Goal: Information Seeking & Learning: Learn about a topic

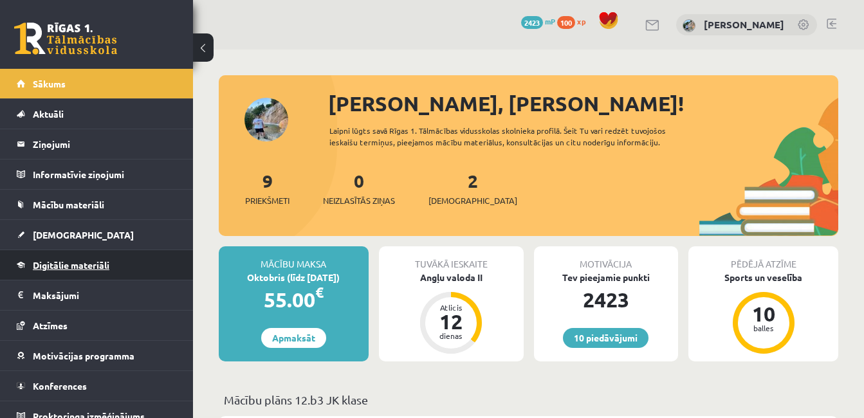
click at [82, 264] on span "Digitālie materiāli" at bounding box center [71, 265] width 77 height 12
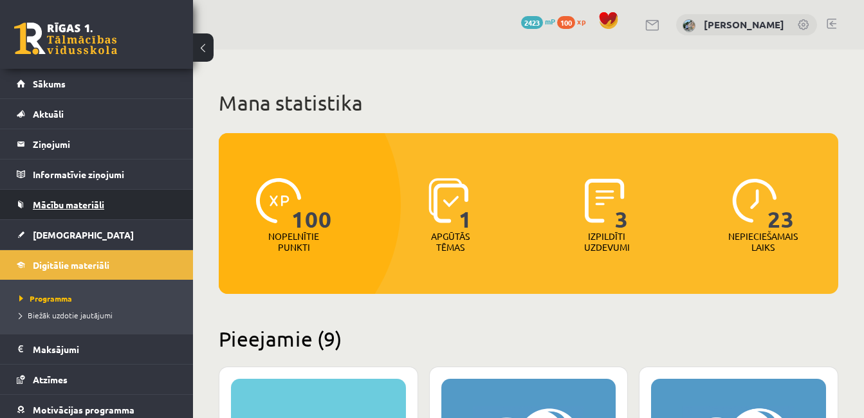
click at [89, 201] on span "Mācību materiāli" at bounding box center [68, 205] width 71 height 12
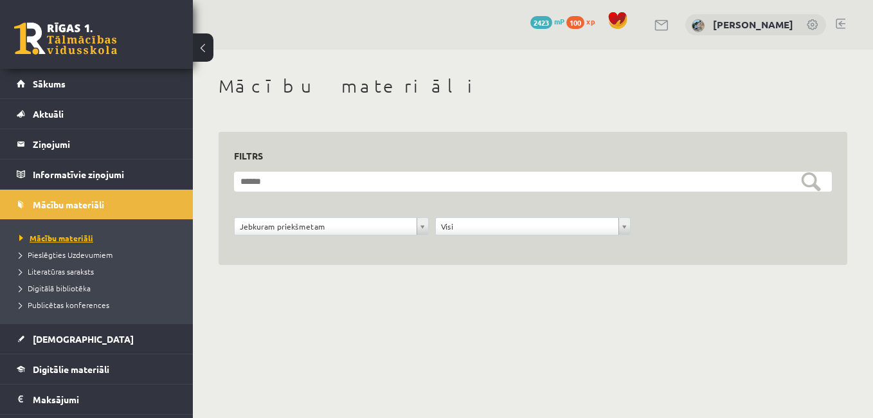
click at [60, 239] on span "Mācību materiāli" at bounding box center [56, 238] width 74 height 10
click at [67, 373] on span "Digitālie materiāli" at bounding box center [71, 369] width 77 height 12
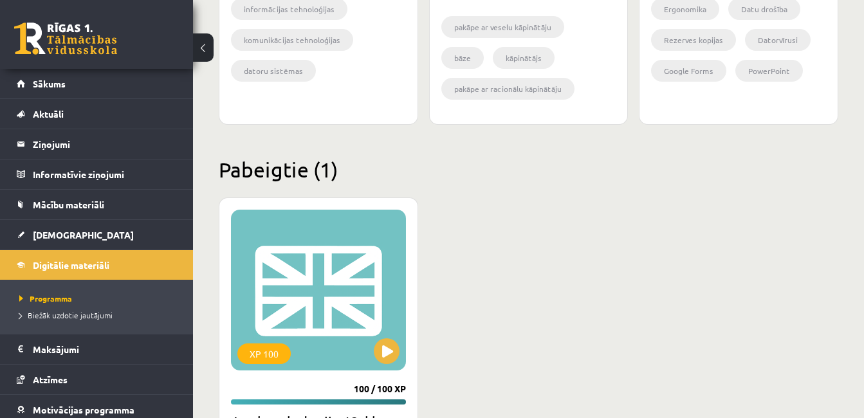
scroll to position [1692, 0]
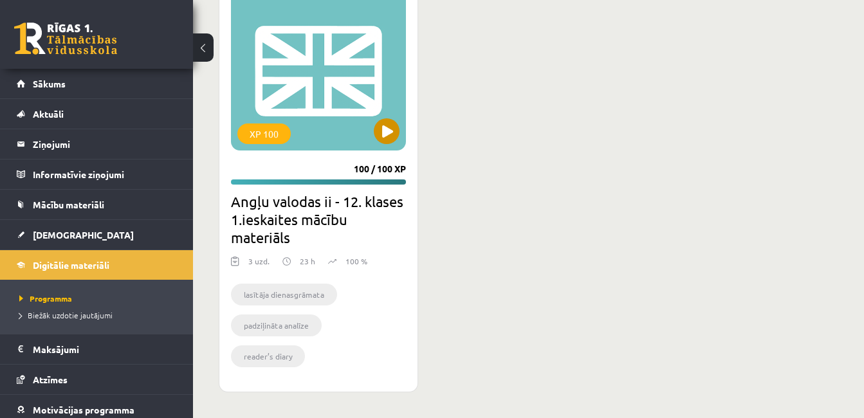
click at [292, 84] on div "XP 100" at bounding box center [318, 70] width 175 height 161
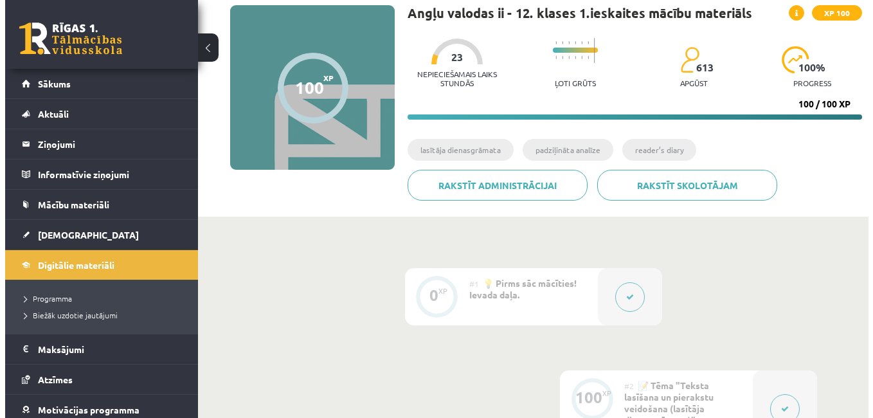
scroll to position [86, 0]
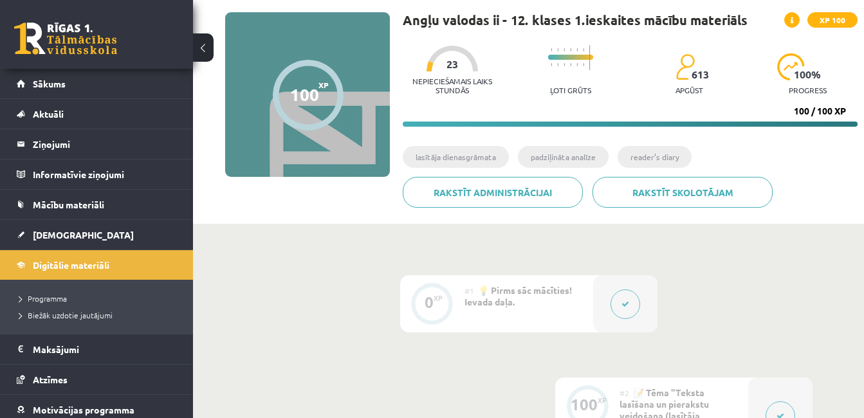
click at [626, 301] on icon at bounding box center [625, 304] width 8 height 8
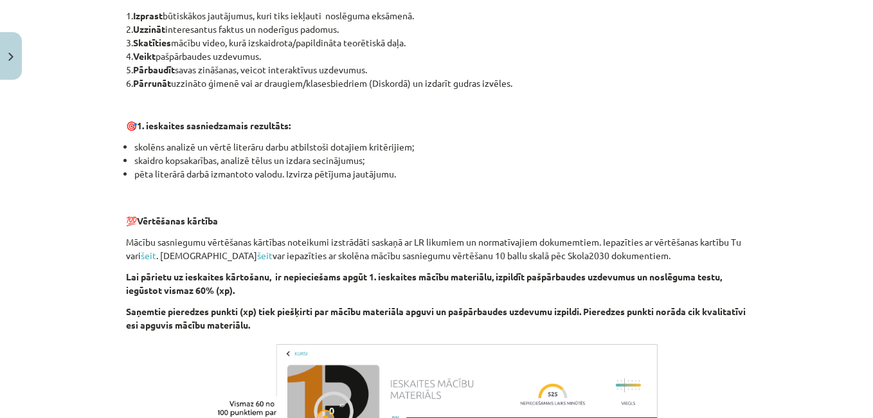
scroll to position [977, 0]
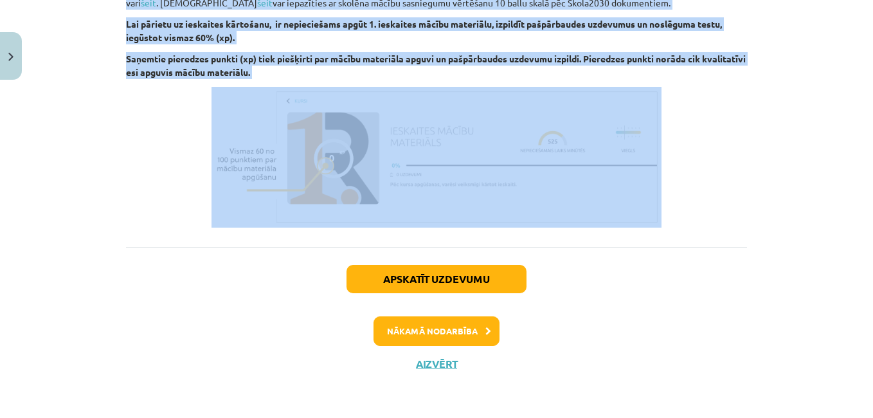
drag, startPoint x: 134, startPoint y: 186, endPoint x: 331, endPoint y: 82, distance: 222.4
copy div "si sveicināts priekšmeta Angļu valoda II 1. ieskaites mācību materiāla apguvē. …"
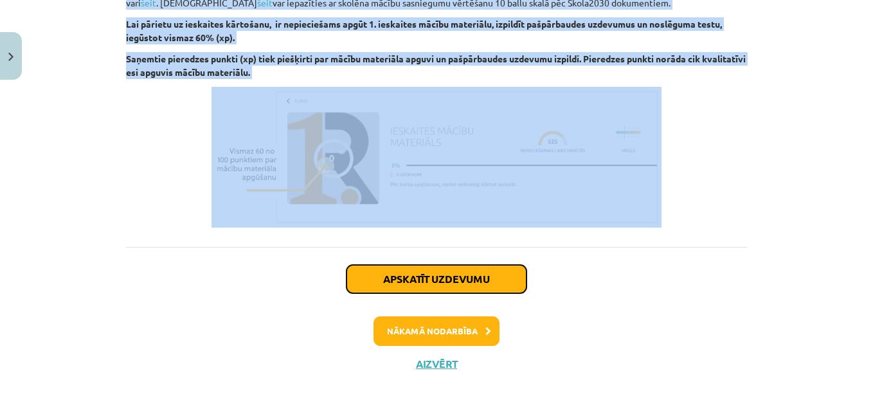
click at [473, 273] on button "Apskatīt uzdevumu" at bounding box center [437, 279] width 180 height 28
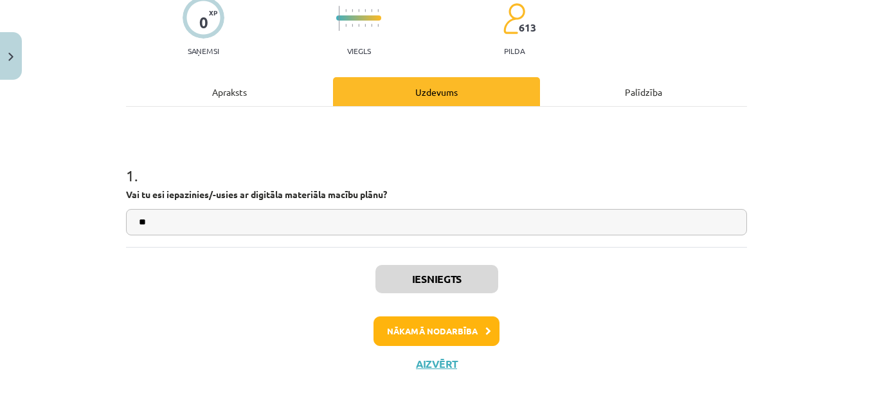
scroll to position [32, 0]
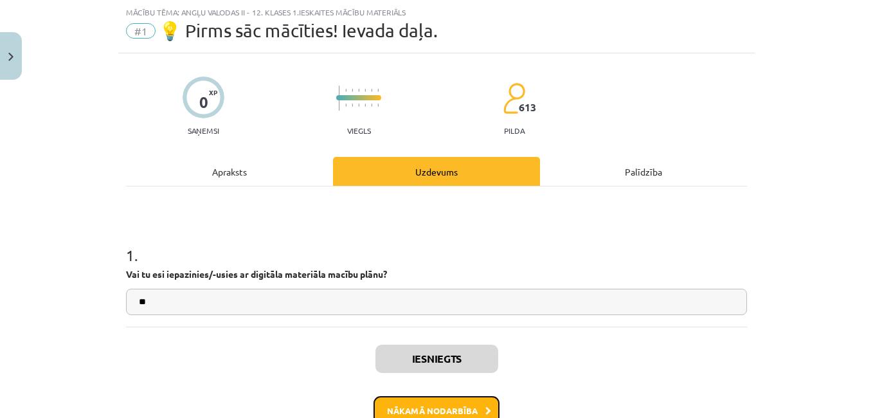
click at [457, 415] on button "Nākamā nodarbība" at bounding box center [437, 411] width 126 height 30
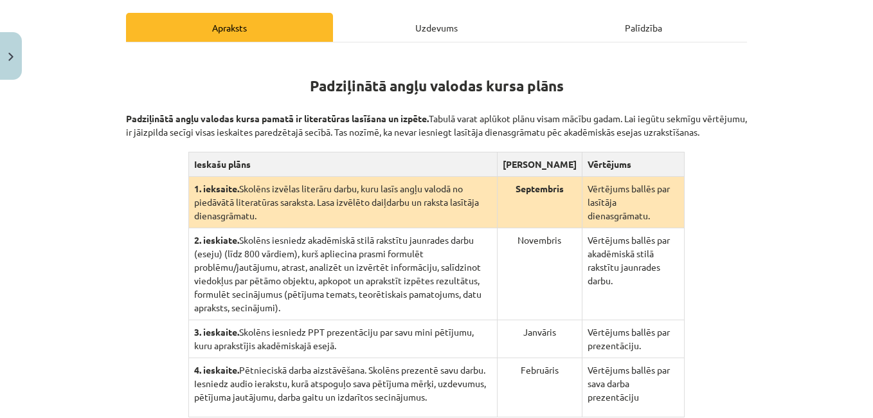
scroll to position [191, 0]
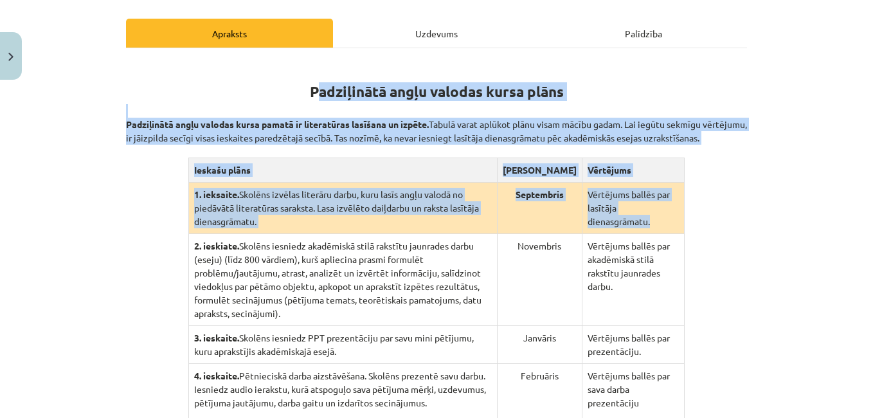
drag, startPoint x: 311, startPoint y: 80, endPoint x: 678, endPoint y: 226, distance: 394.9
click at [678, 226] on div "Padziļinātā angļu valodas kursa plāns Padziļinātā angļu valodas kursa pamatā ir…" at bounding box center [436, 241] width 621 height 363
copy div "adziļinātā angļu valodas kursa plāns Padziļinātā angļu valodas kursa pamatā ir …"
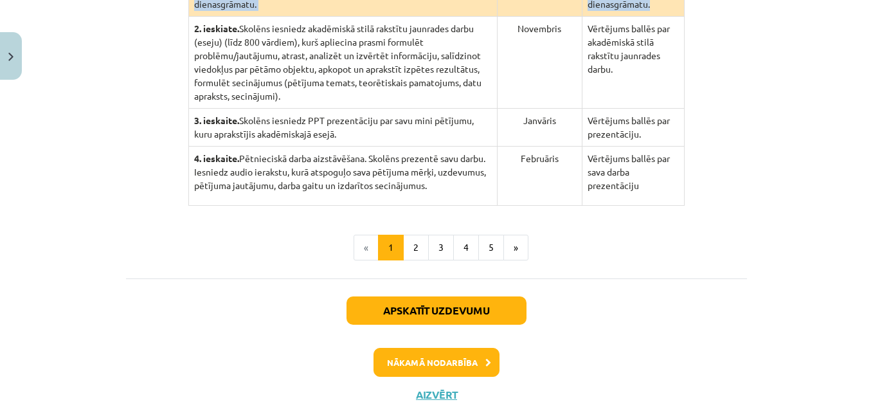
scroll to position [414, 0]
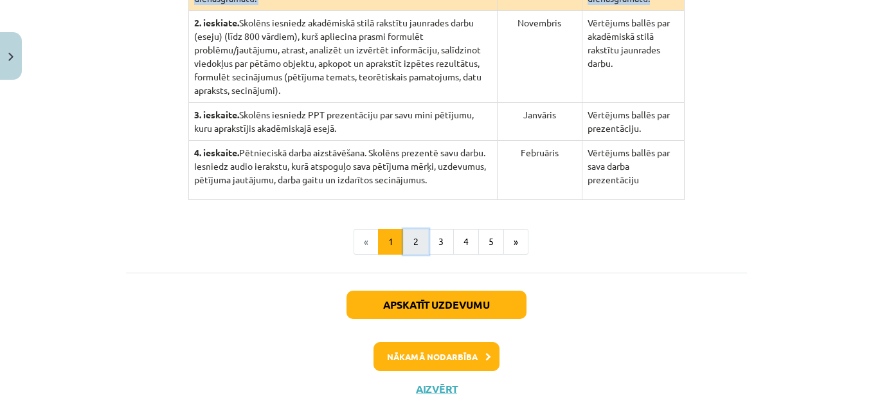
click at [409, 231] on button "2" at bounding box center [416, 242] width 26 height 26
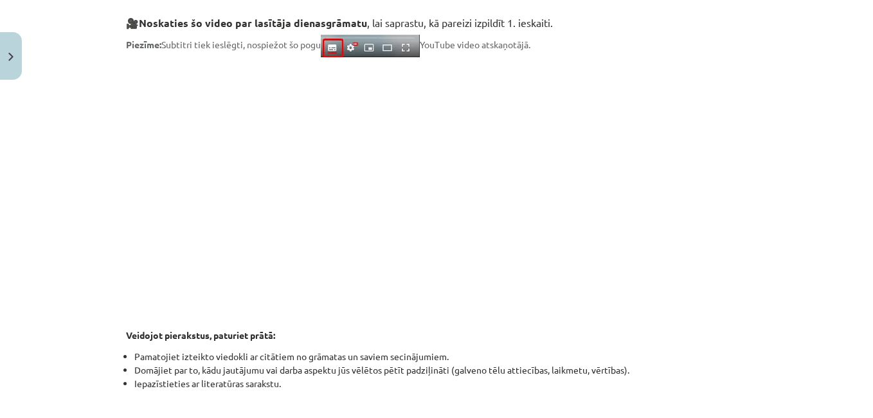
scroll to position [251, 0]
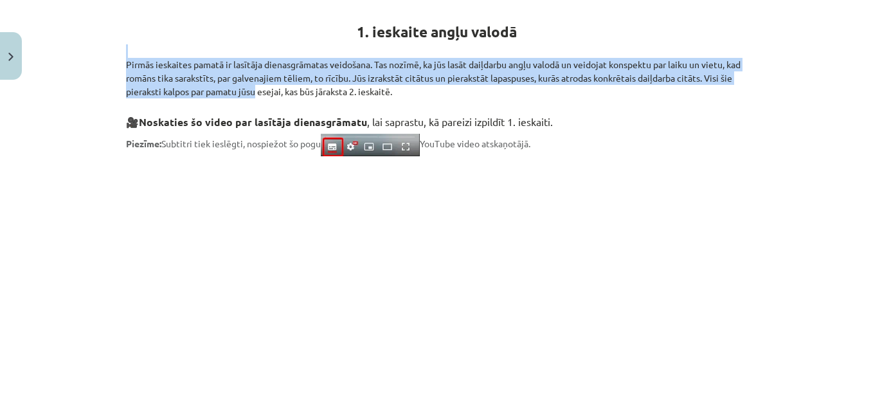
drag, startPoint x: 116, startPoint y: 56, endPoint x: 261, endPoint y: 95, distance: 149.7
click at [261, 95] on div "100 XP Saņemsi Grūts 613 pilda Apraksts Uzdevums Palīdzība 1. ieskaite angļu va…" at bounding box center [436, 361] width 637 height 1013
copy p "Pirmās ieskaites pamatā ir lasītāja dienasgrāmatas veidošana. Tas nozīmē, ka jū…"
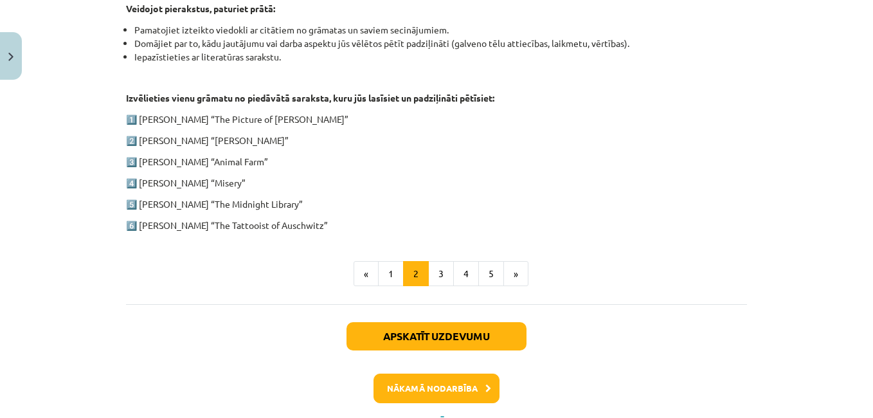
scroll to position [733, 0]
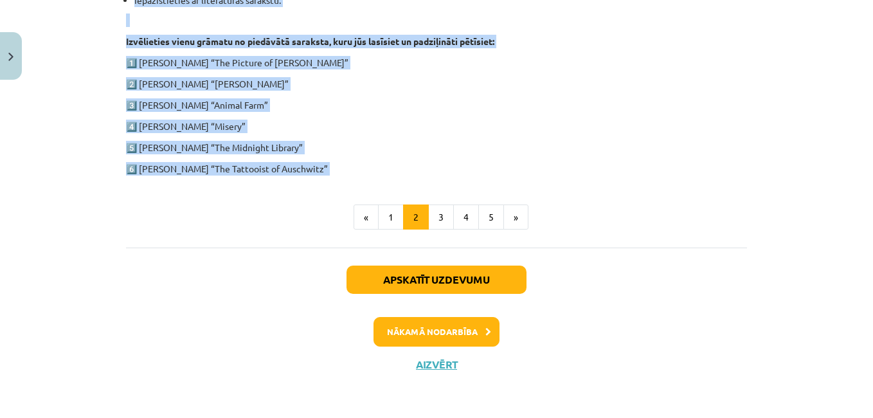
drag, startPoint x: 350, startPoint y: 30, endPoint x: 335, endPoint y: 175, distance: 145.5
copy div "1. ieskaite angļu valodā Pirmās ieskaites pamatā ir lasītāja dienasgrāmatas vei…"
click at [436, 210] on button "3" at bounding box center [441, 217] width 26 height 26
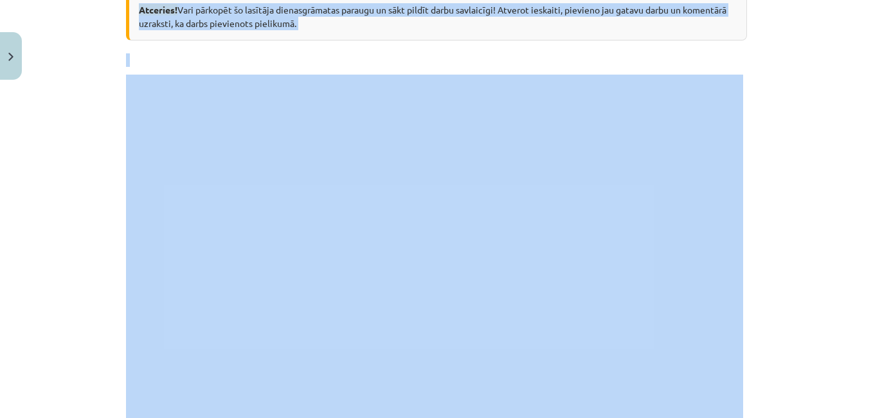
scroll to position [251, 0]
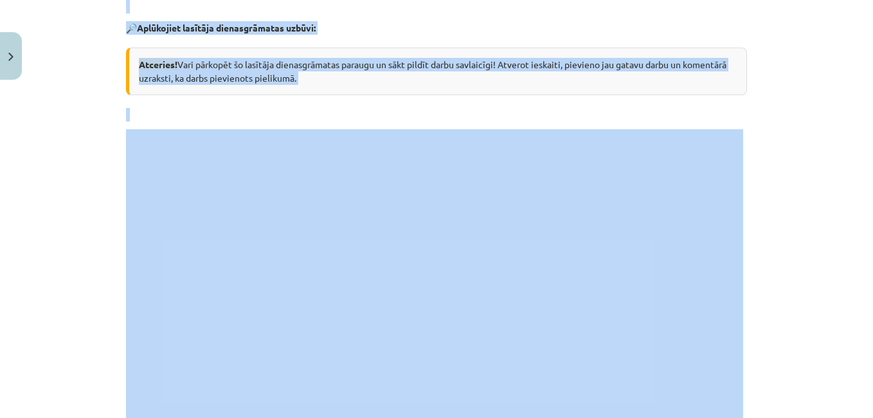
click at [828, 177] on div "Mācību tēma: Angļu valodas ii - 12. klases 1.ieskaites mācību materiāls #2 📝 Tē…" at bounding box center [436, 209] width 873 height 418
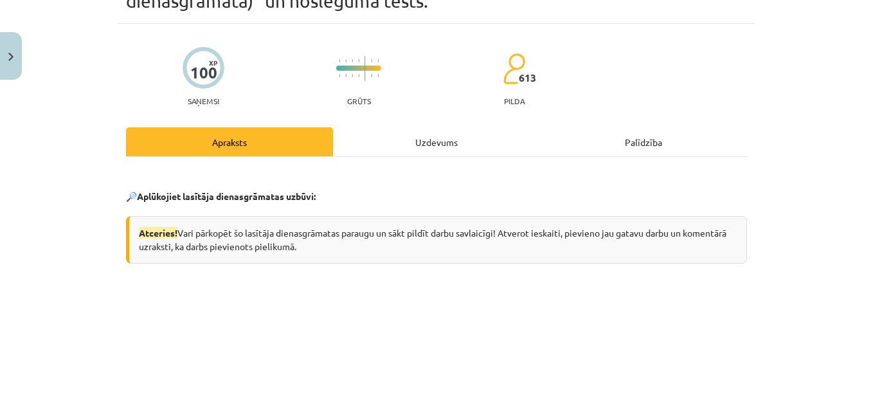
scroll to position [43, 0]
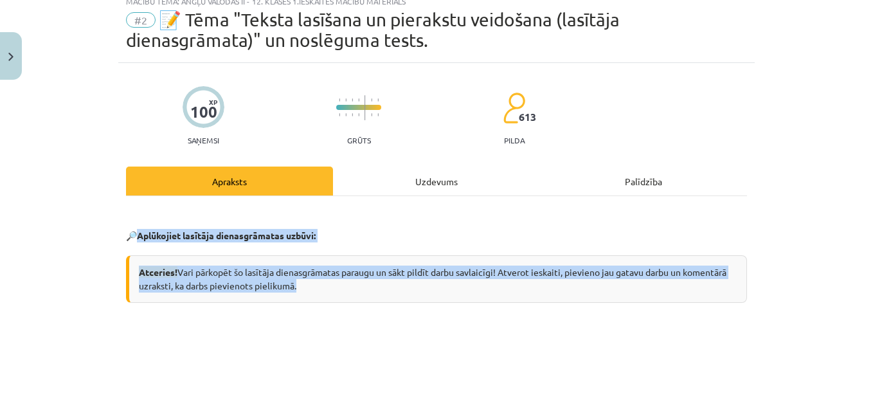
drag, startPoint x: 132, startPoint y: 234, endPoint x: 302, endPoint y: 293, distance: 179.8
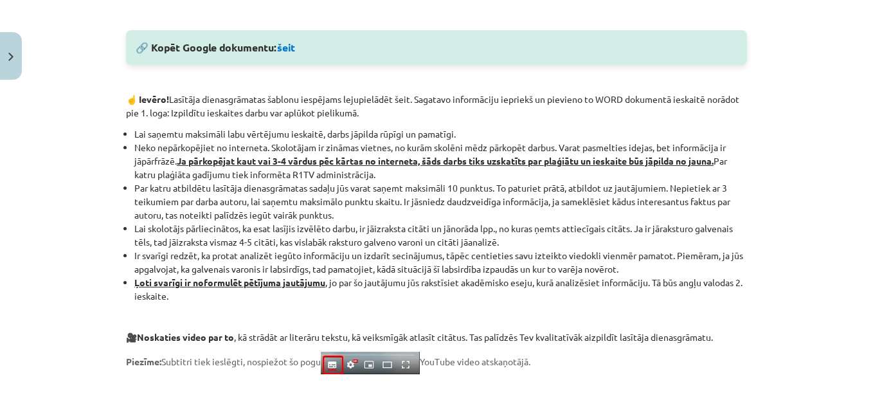
scroll to position [729, 0]
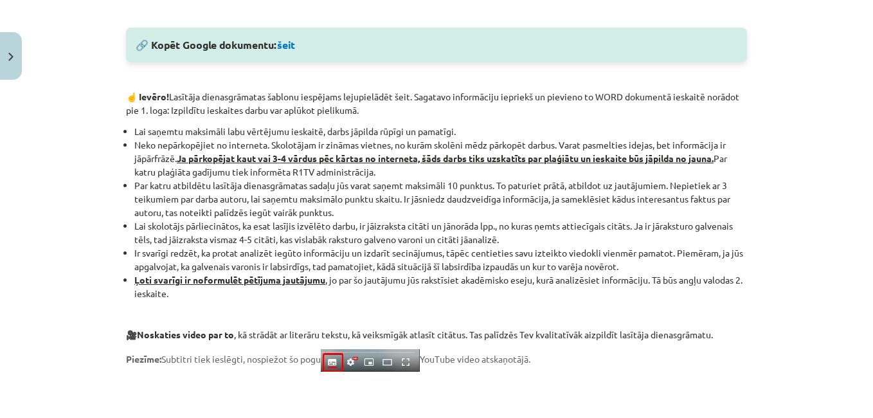
drag, startPoint x: 118, startPoint y: 95, endPoint x: 599, endPoint y: 350, distance: 544.3
click at [599, 350] on div "100 XP Saņemsi Grūts 613 pilda Apraksts Uzdevums Palīdzība 🔎 Aplūkojiet lasītāj…" at bounding box center [436, 101] width 637 height 1448
copy div "☝️ Ievēro! Lasītāja dienasgrāmatas šablonu iespējams lejupielādēt šeit. Sagatav…"
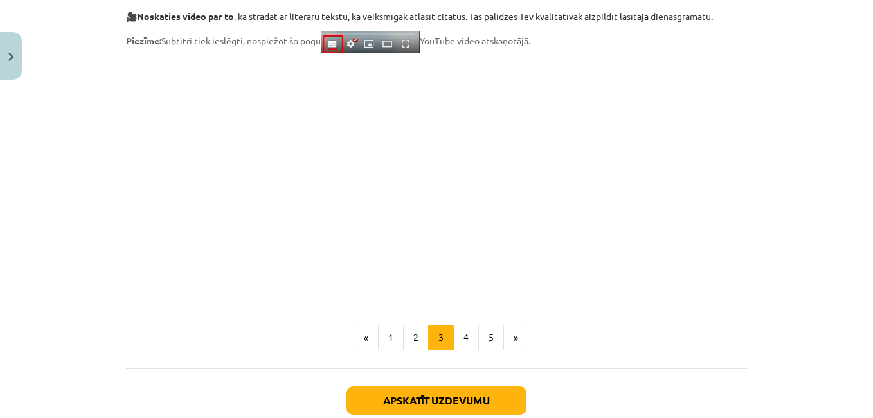
scroll to position [1050, 0]
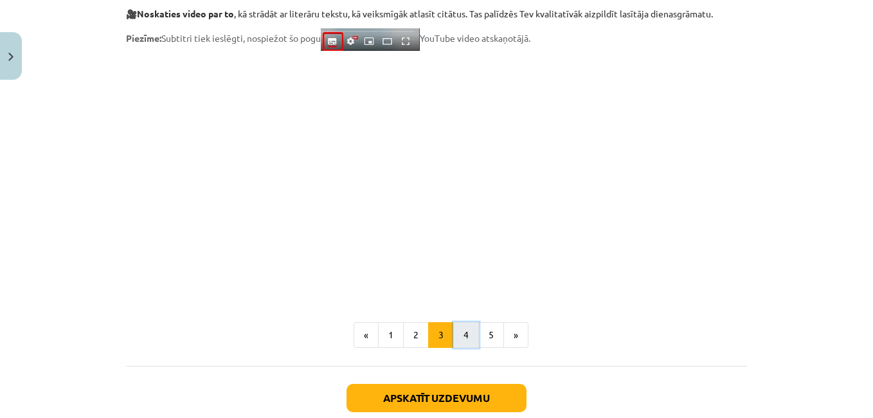
click at [460, 332] on button "4" at bounding box center [466, 335] width 26 height 26
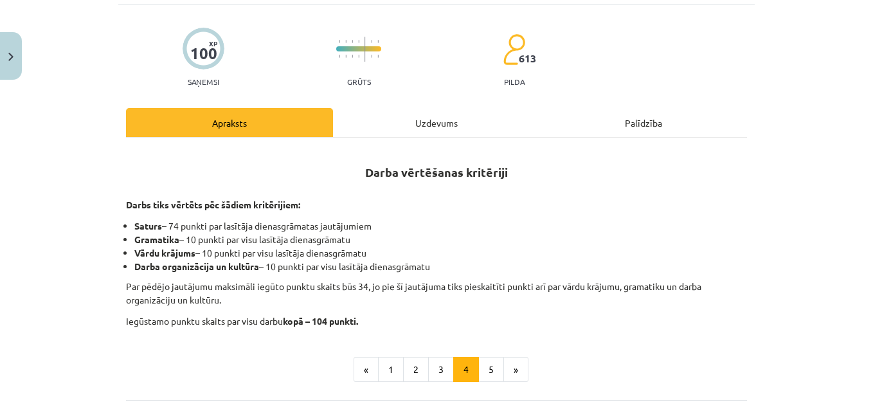
scroll to position [103, 0]
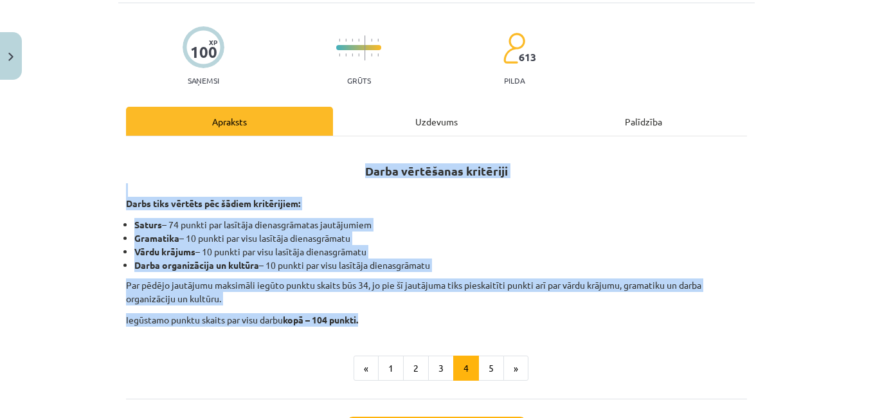
drag, startPoint x: 356, startPoint y: 168, endPoint x: 406, endPoint y: 320, distance: 160.5
click at [406, 320] on div "Darba vērtēšanas kritēriji Darbs tiks vērtēts pēc šādiem kritērijiem: Saturs – …" at bounding box center [436, 237] width 621 height 179
copy div "Darba vērtēšanas kritēriji Darbs tiks vērtēts pēc šādiem kritērijiem: Saturs – …"
click at [486, 370] on button "5" at bounding box center [491, 369] width 26 height 26
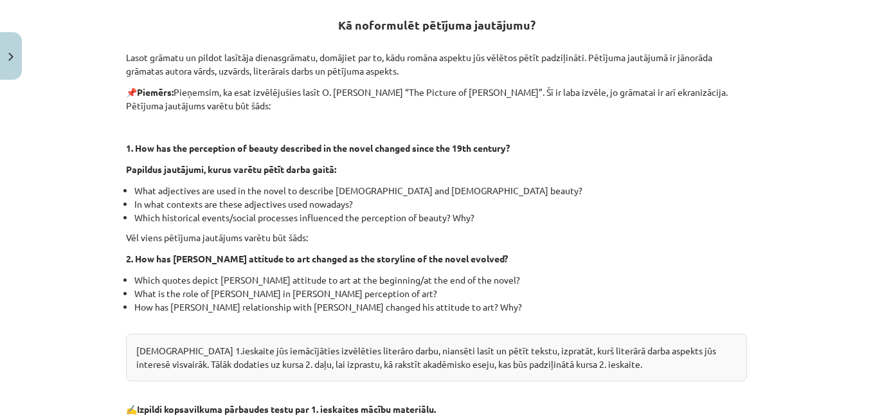
scroll to position [251, 0]
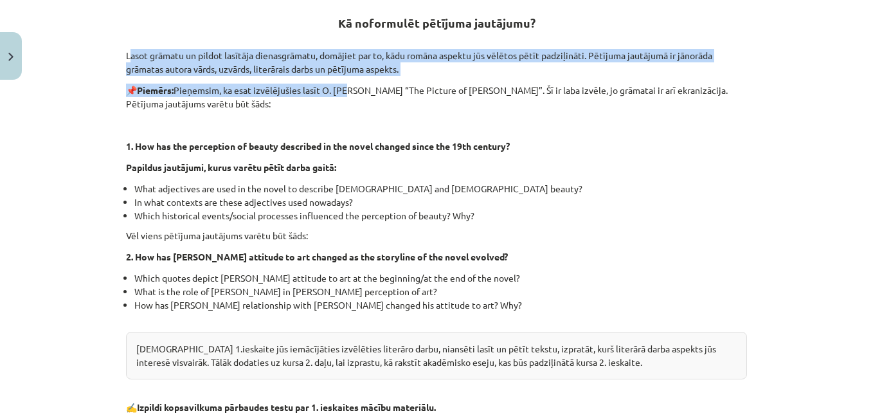
drag, startPoint x: 118, startPoint y: 51, endPoint x: 367, endPoint y: 69, distance: 249.5
click at [362, 69] on div "100 XP Saņemsi Grūts 613 pilda Apraksts Uzdevums Palīdzība Kā noformulēt pētīju…" at bounding box center [436, 240] width 637 height 770
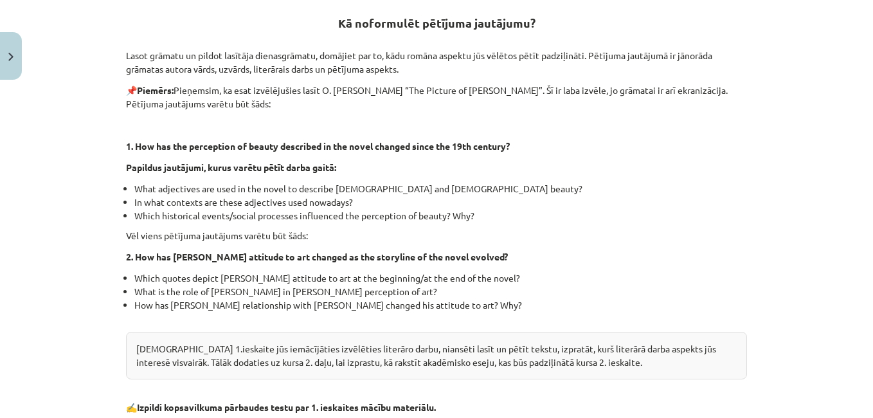
drag, startPoint x: 367, startPoint y: 69, endPoint x: 341, endPoint y: 206, distance: 139.4
click at [341, 206] on li "In what contexts are these adjectives used nowadays?" at bounding box center [440, 202] width 613 height 14
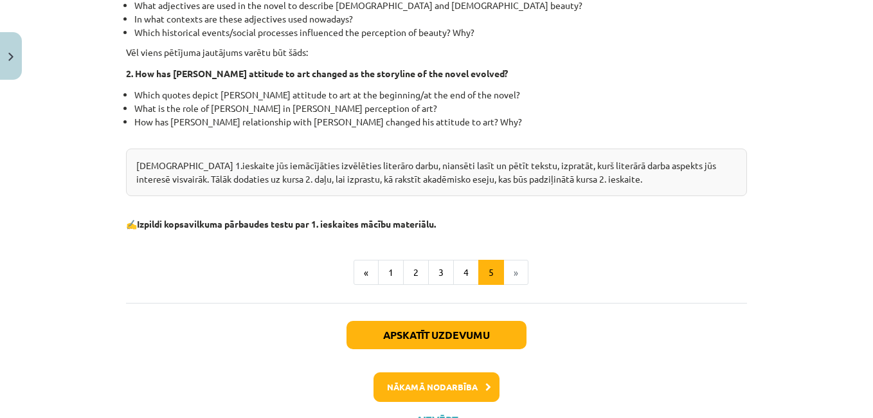
scroll to position [490, 0]
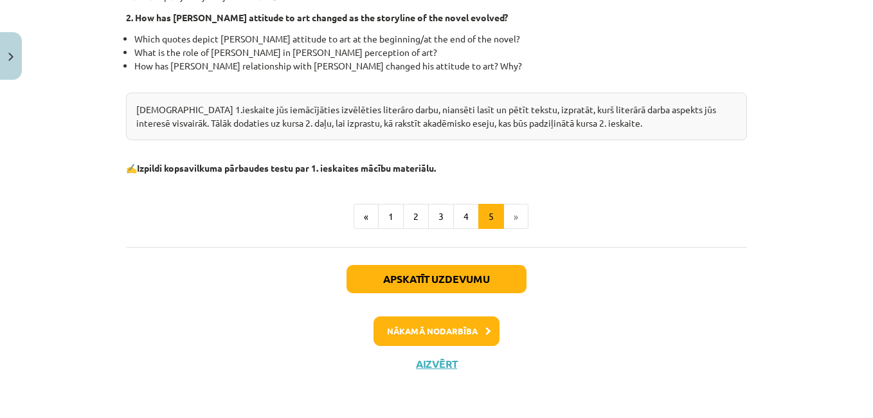
drag, startPoint x: 333, startPoint y: 19, endPoint x: 466, endPoint y: 159, distance: 192.9
copy div "Kā noformulēt pētījuma jautājumu? Lasot grāmatu un pildot lasītāja dienasgrāmat…"
click at [509, 222] on li "»" at bounding box center [516, 217] width 24 height 26
click at [507, 206] on li "»" at bounding box center [516, 217] width 24 height 26
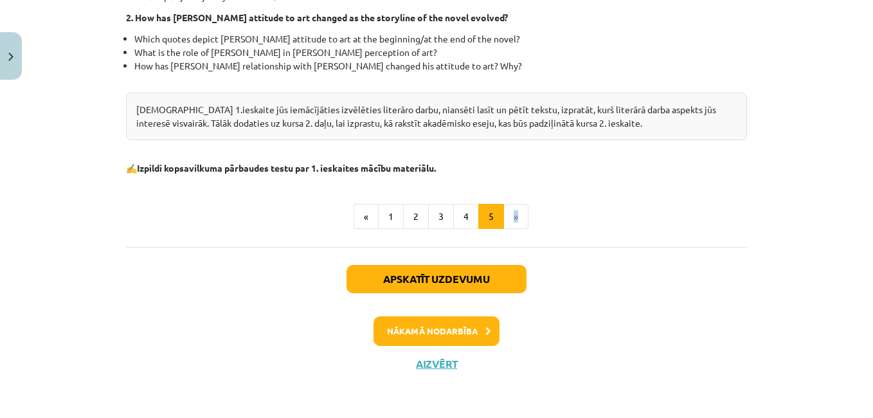
click at [507, 206] on li "»" at bounding box center [516, 217] width 24 height 26
click at [433, 334] on button "Nākamā nodarbība" at bounding box center [437, 331] width 126 height 30
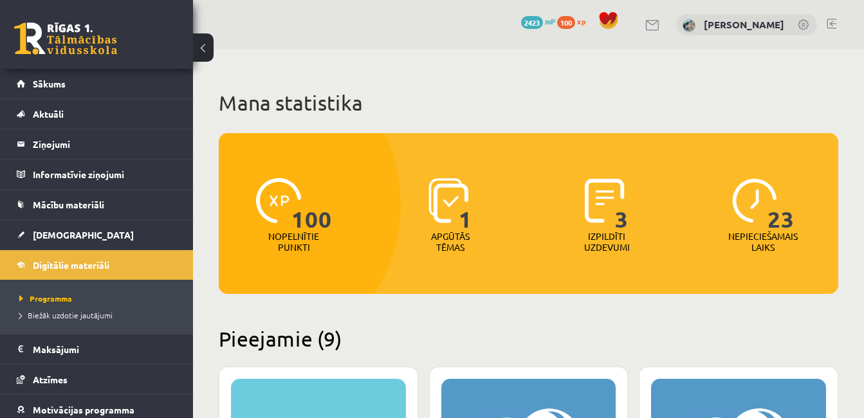
scroll to position [1692, 0]
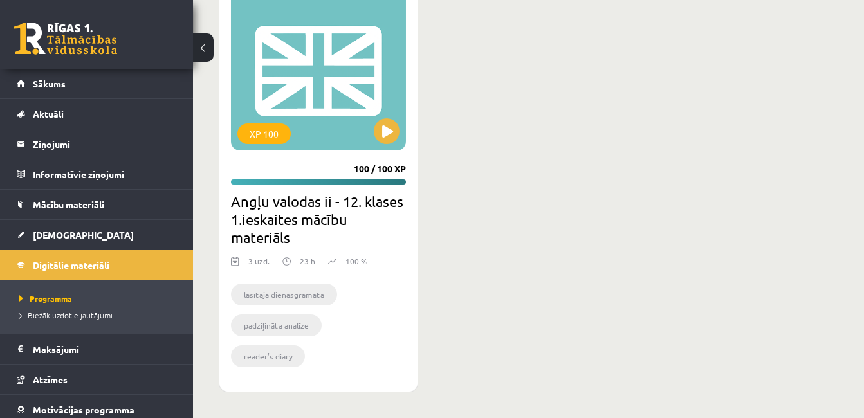
click at [279, 327] on li "padziļināta analīze" at bounding box center [276, 325] width 91 height 22
click at [329, 107] on div "XP 100" at bounding box center [318, 70] width 175 height 161
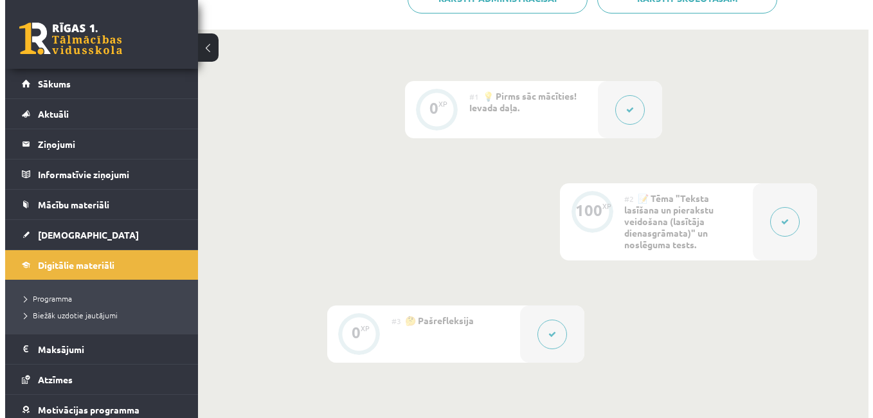
scroll to position [329, 0]
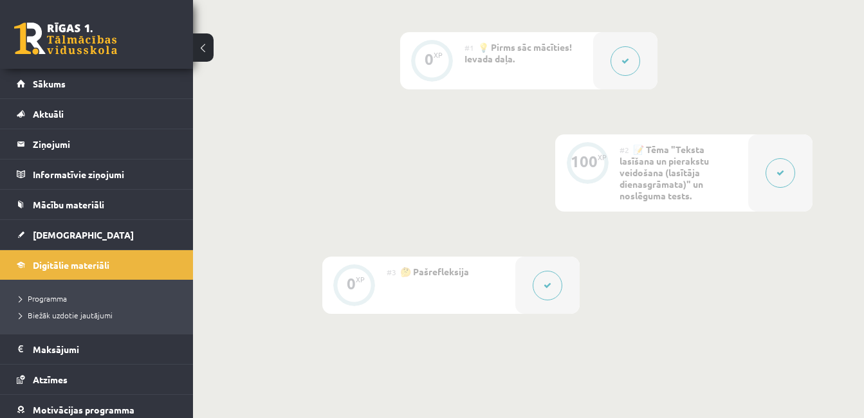
click at [779, 173] on icon at bounding box center [780, 173] width 8 height 8
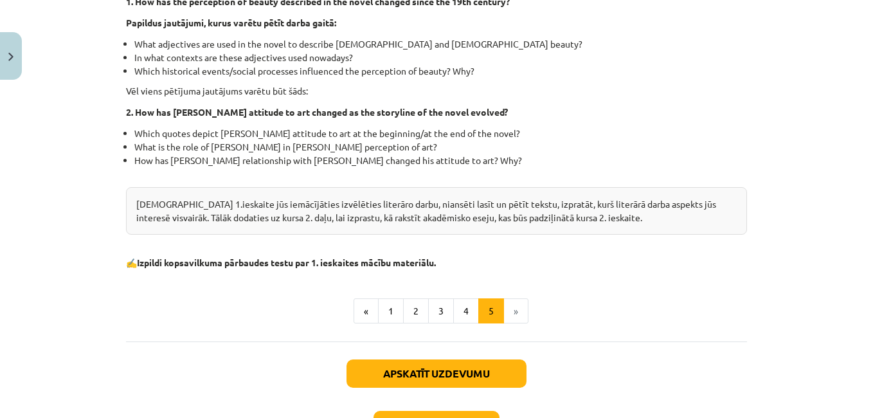
scroll to position [400, 0]
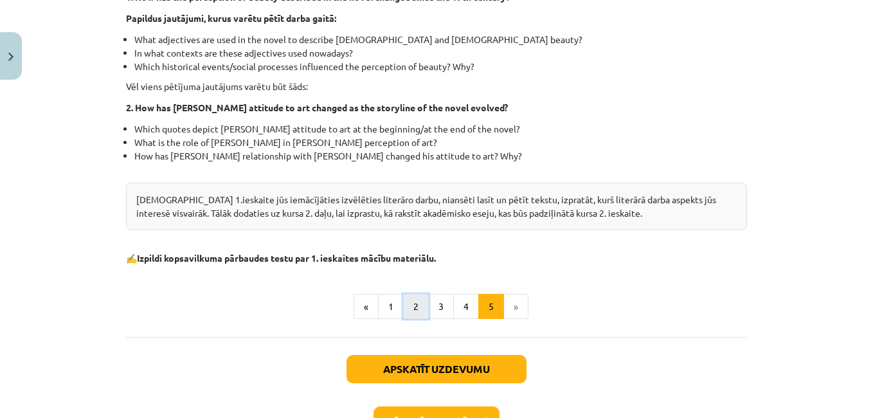
click at [415, 316] on button "2" at bounding box center [416, 307] width 26 height 26
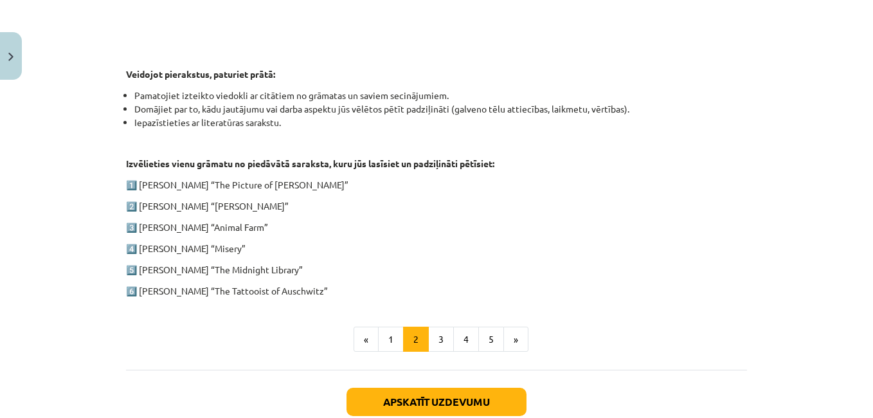
scroll to position [626, 0]
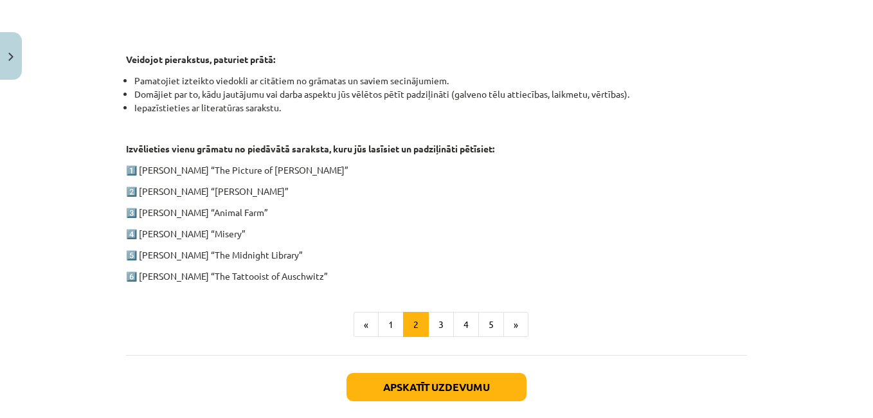
drag, startPoint x: 137, startPoint y: 190, endPoint x: 259, endPoint y: 193, distance: 121.6
click at [259, 193] on p "2️⃣ Charles Dickens “Oliver Twist”" at bounding box center [436, 192] width 621 height 14
copy p "Charles Dickens “Oliver Twist”"
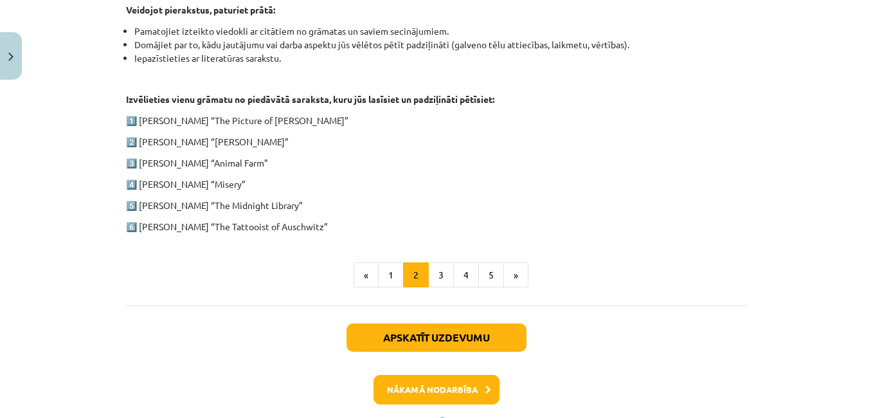
scroll to position [689, 0]
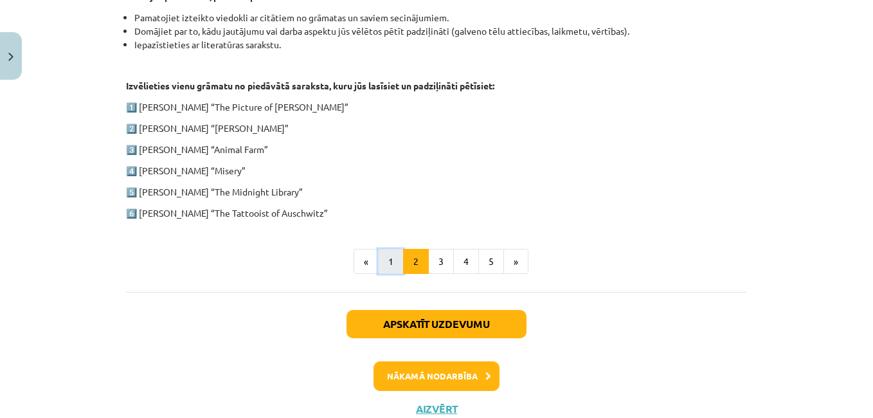
click at [383, 264] on button "1" at bounding box center [391, 262] width 26 height 26
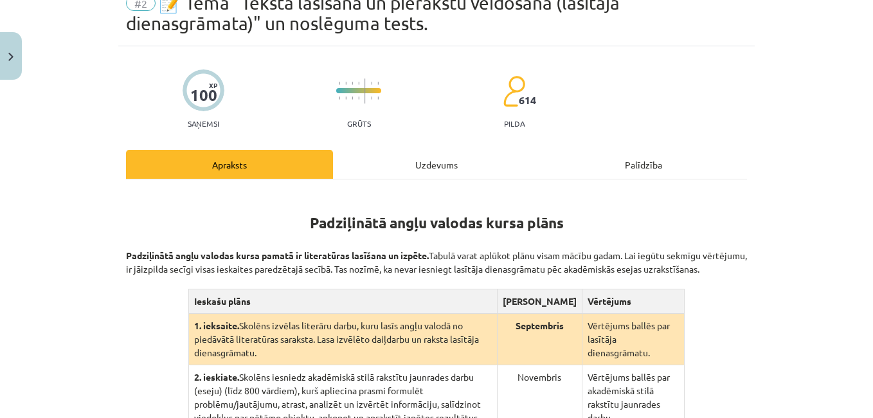
scroll to position [425, 0]
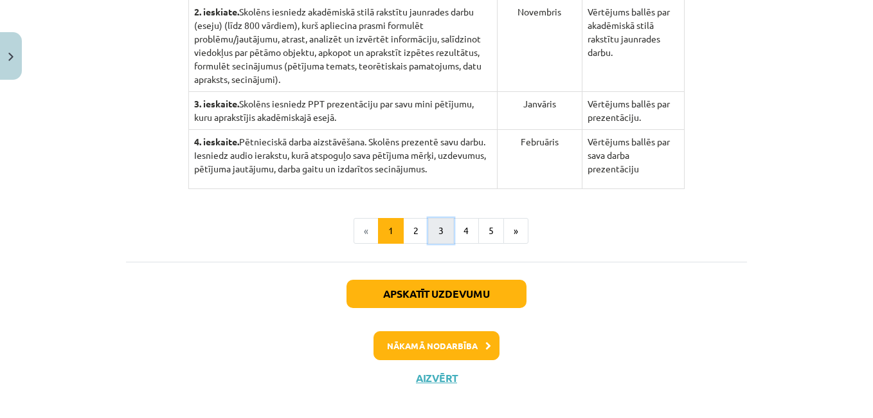
click at [437, 218] on button "3" at bounding box center [441, 231] width 26 height 26
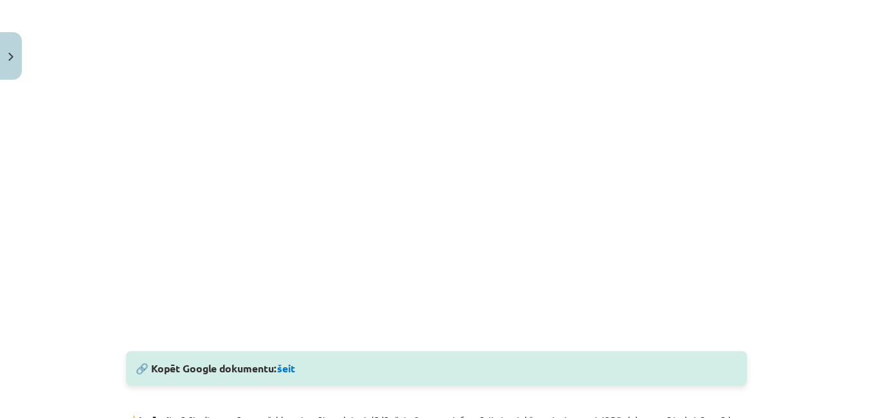
scroll to position [679, 0]
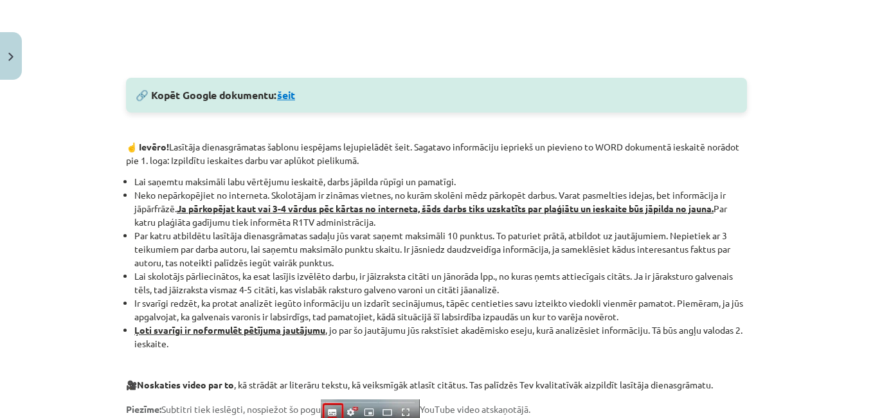
click at [288, 98] on link "šeit" at bounding box center [286, 95] width 18 height 14
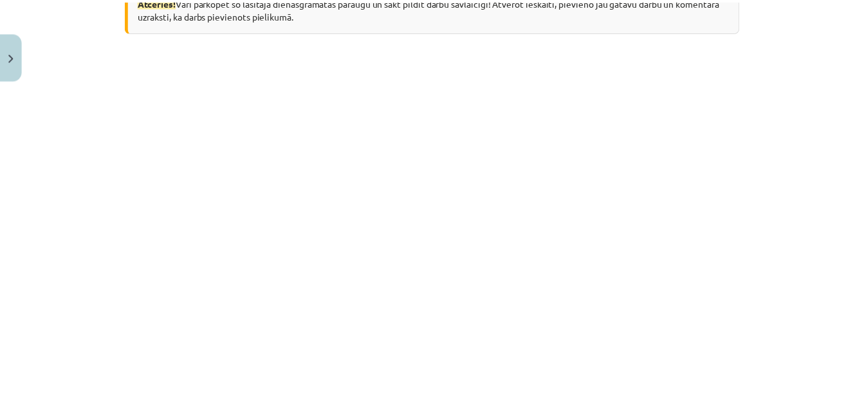
scroll to position [0, 0]
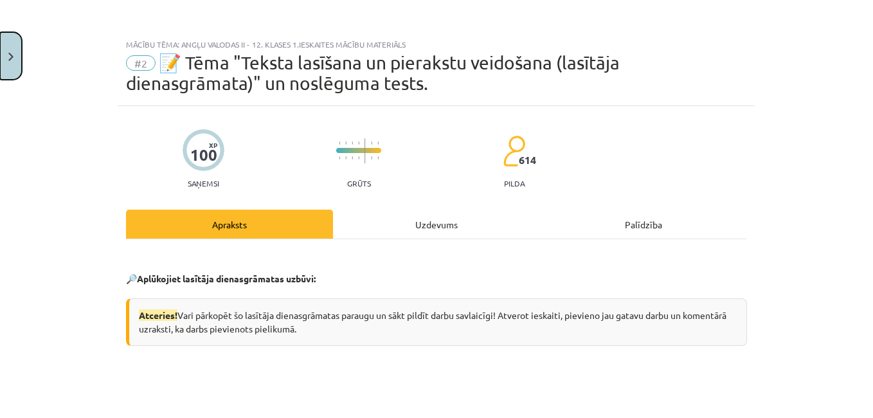
click at [8, 56] on img "Close" at bounding box center [10, 57] width 5 height 8
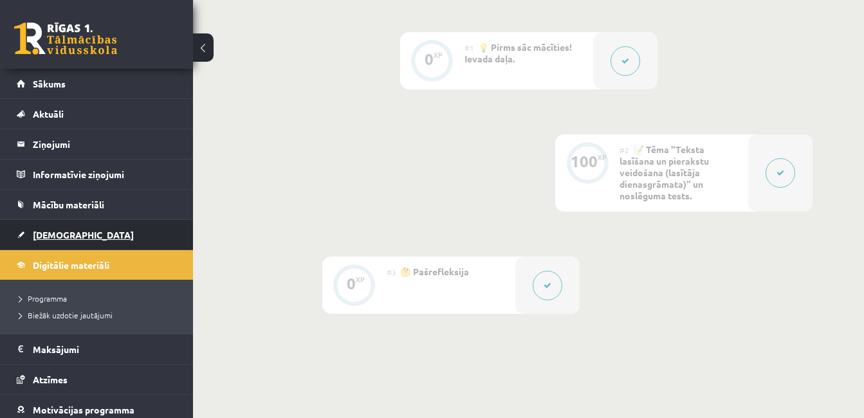
click at [57, 235] on span "[DEMOGRAPHIC_DATA]" at bounding box center [83, 235] width 101 height 12
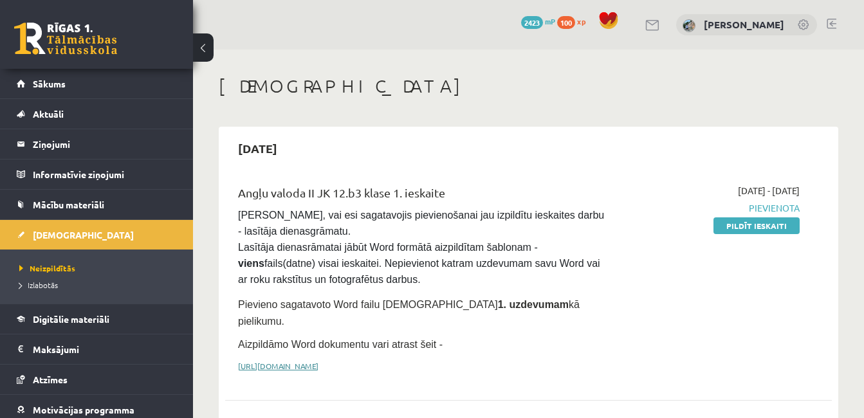
click at [318, 361] on link "https://drive.google.com/drive/folders/1IHE_ip15KOAbO2Se1NDGwZ2e__vlzPUf?usp=sh…" at bounding box center [278, 366] width 80 height 10
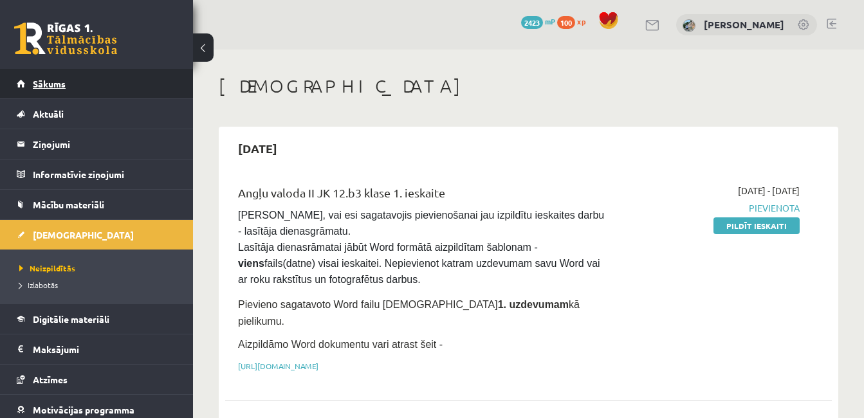
click at [77, 87] on link "Sākums" at bounding box center [97, 84] width 160 height 30
